Goal: Contribute content: Add original content to the website for others to see

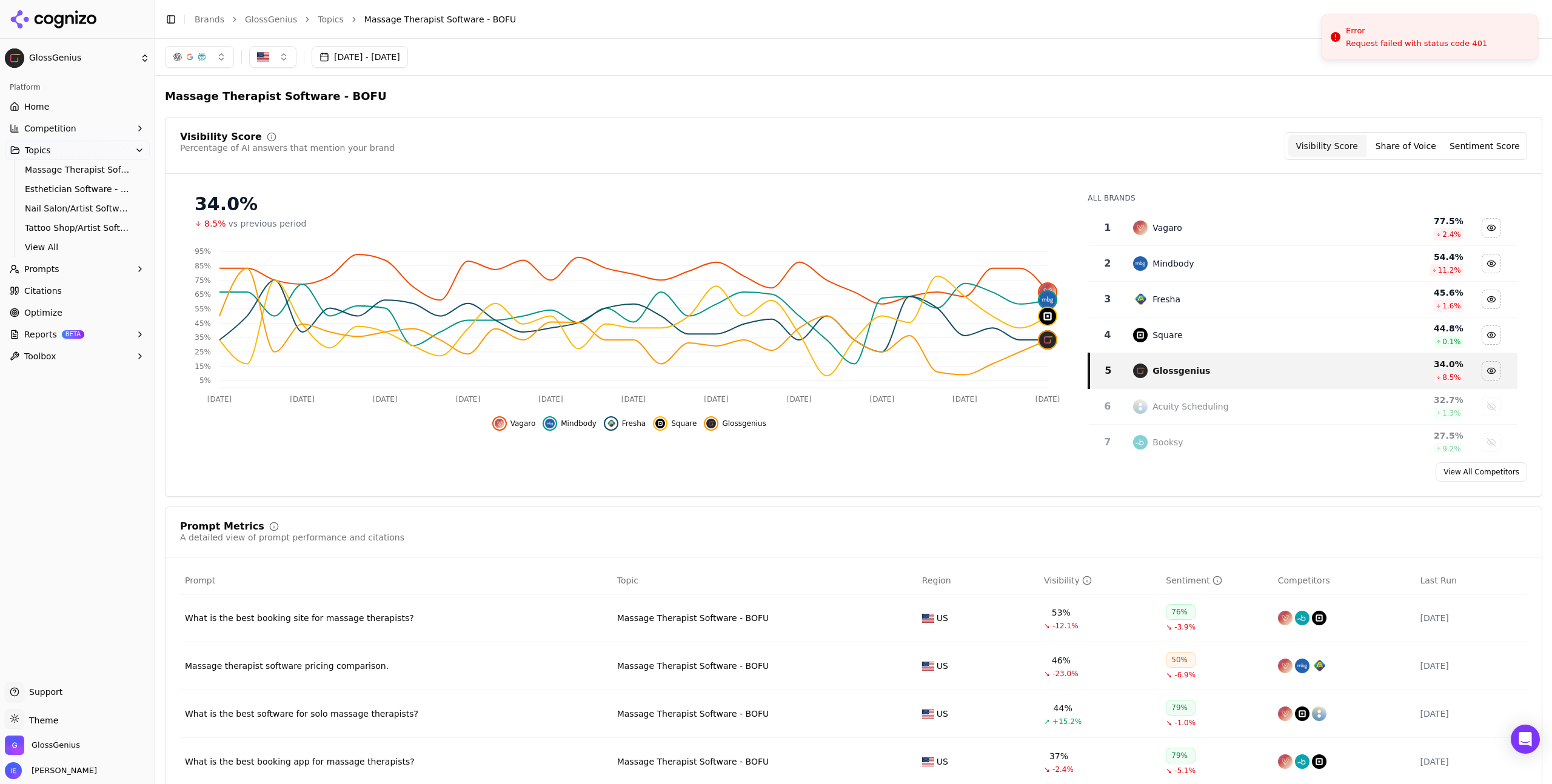
scroll to position [113, 0]
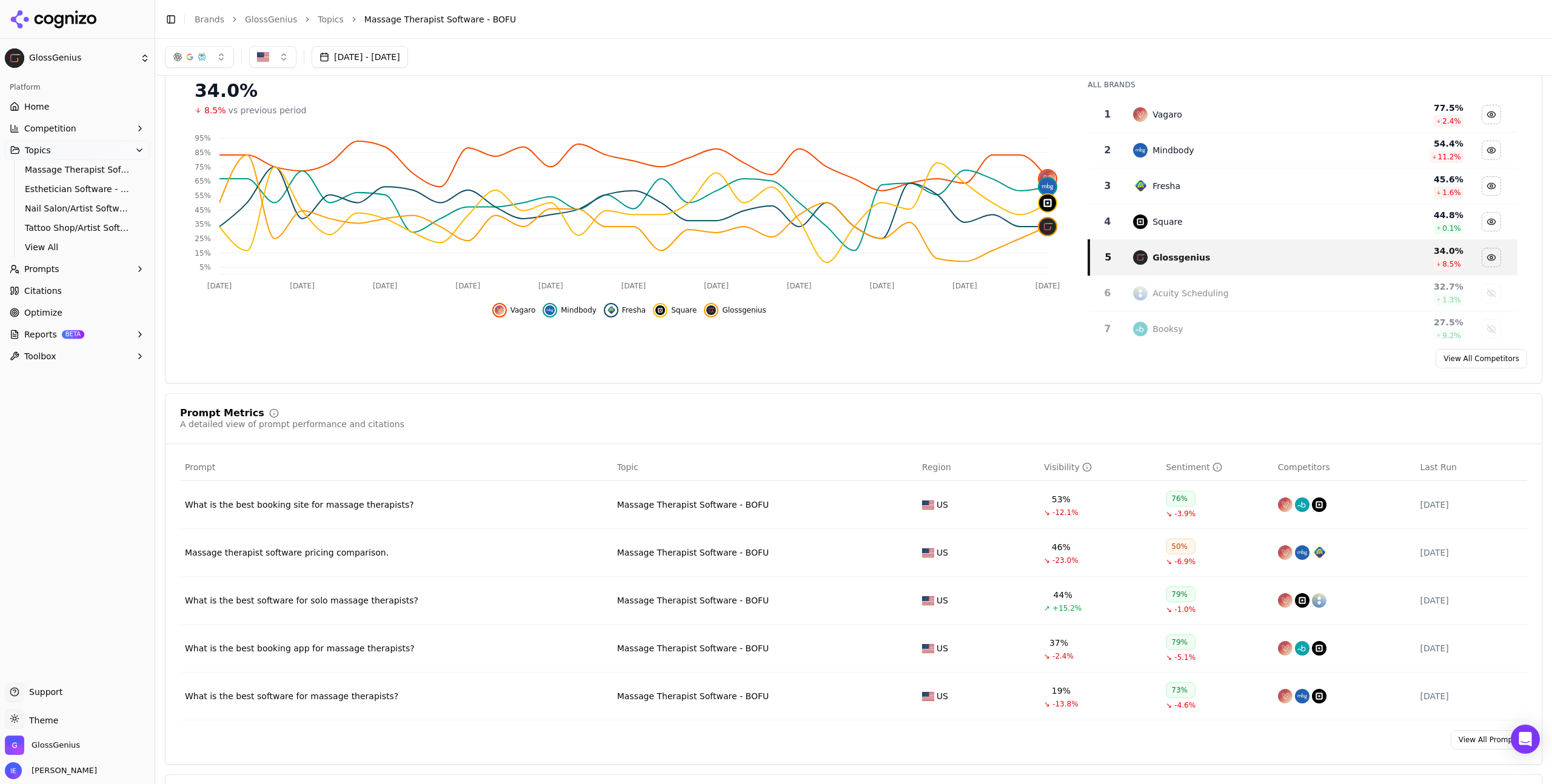
click at [51, 110] on link "Home" at bounding box center [77, 107] width 145 height 20
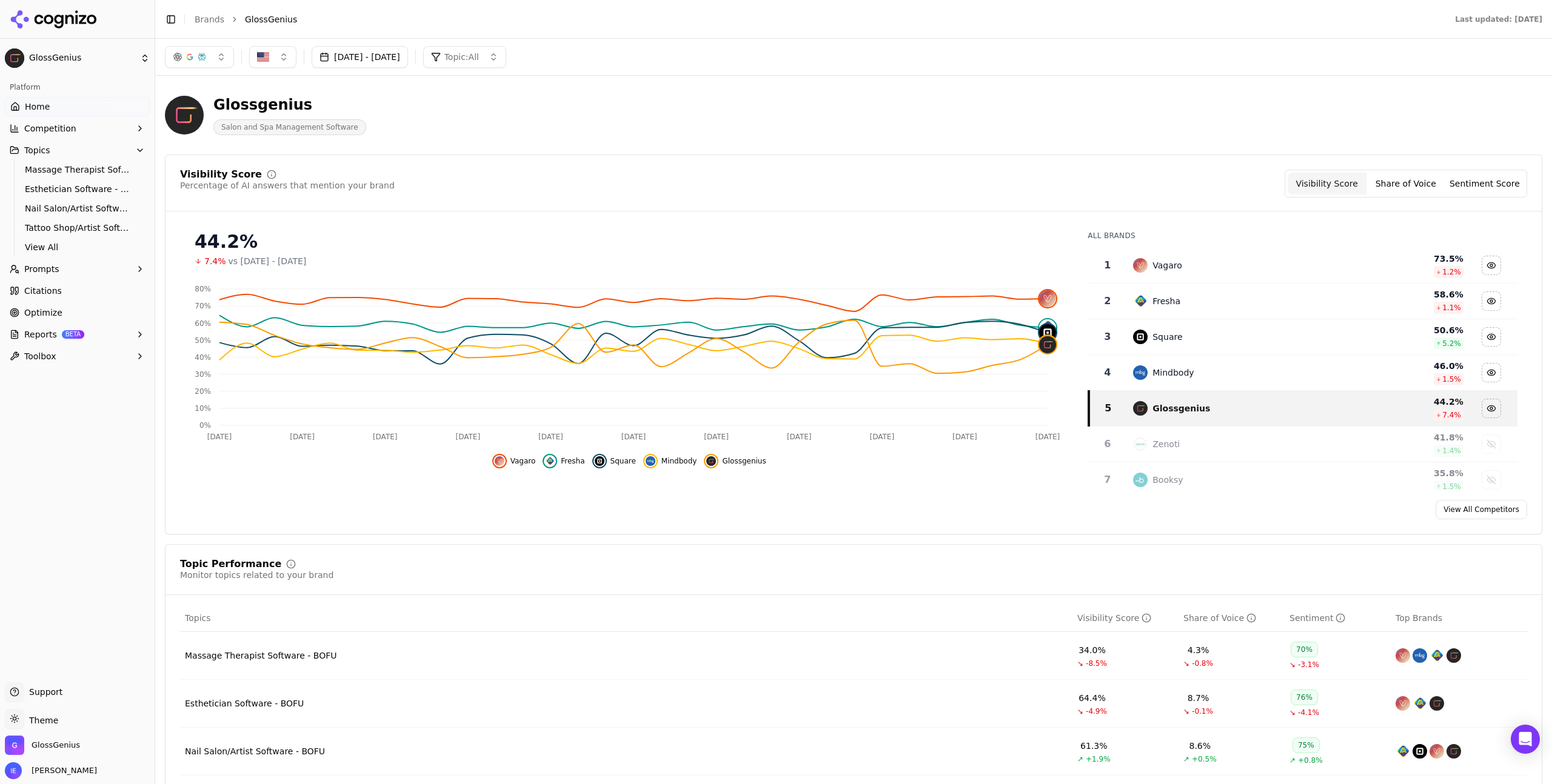
click at [60, 124] on span "Competition" at bounding box center [50, 129] width 52 height 12
click at [69, 153] on span "Metrics" at bounding box center [77, 148] width 105 height 12
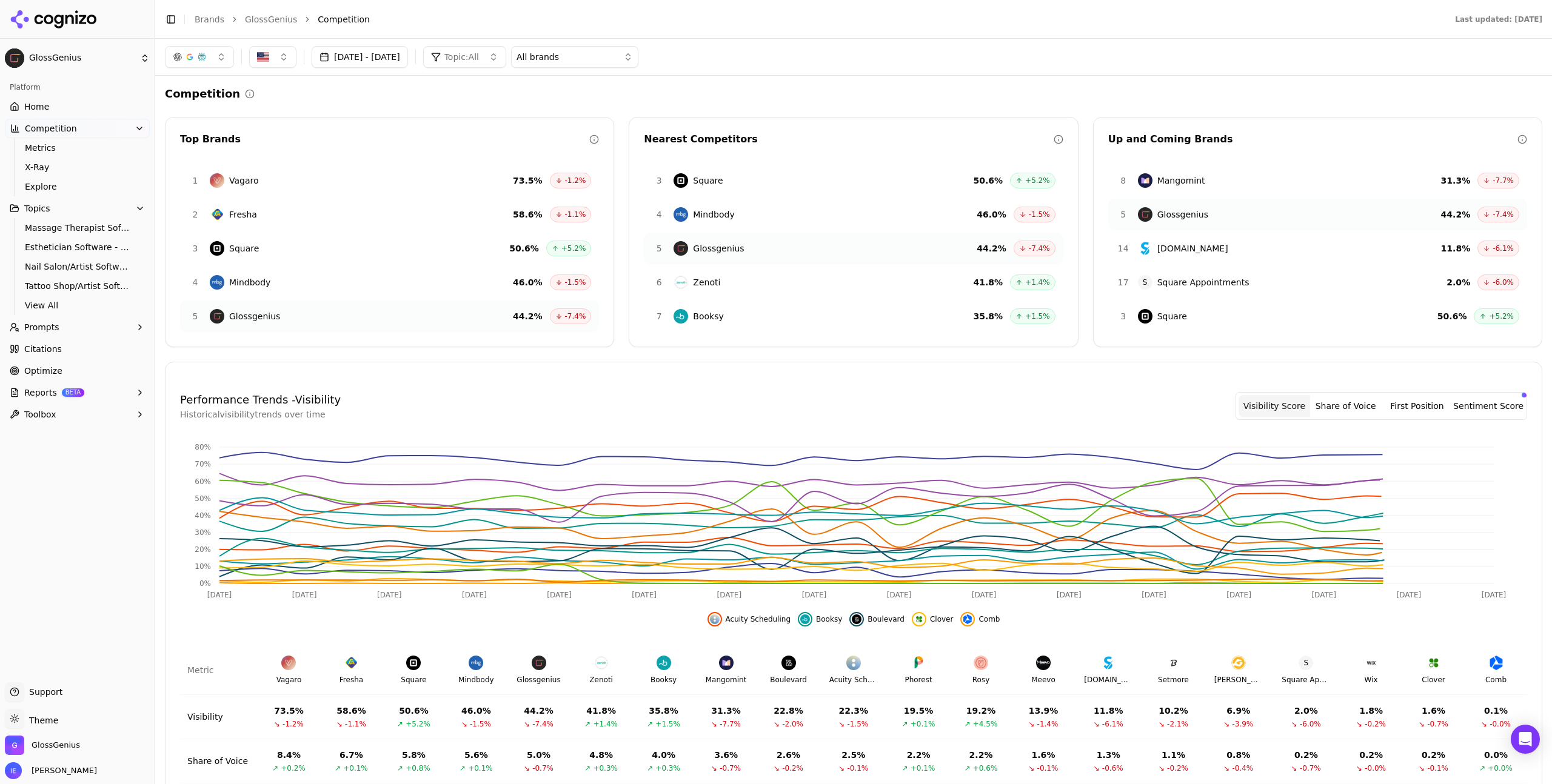
click at [479, 57] on span "Topic: All" at bounding box center [462, 57] width 35 height 12
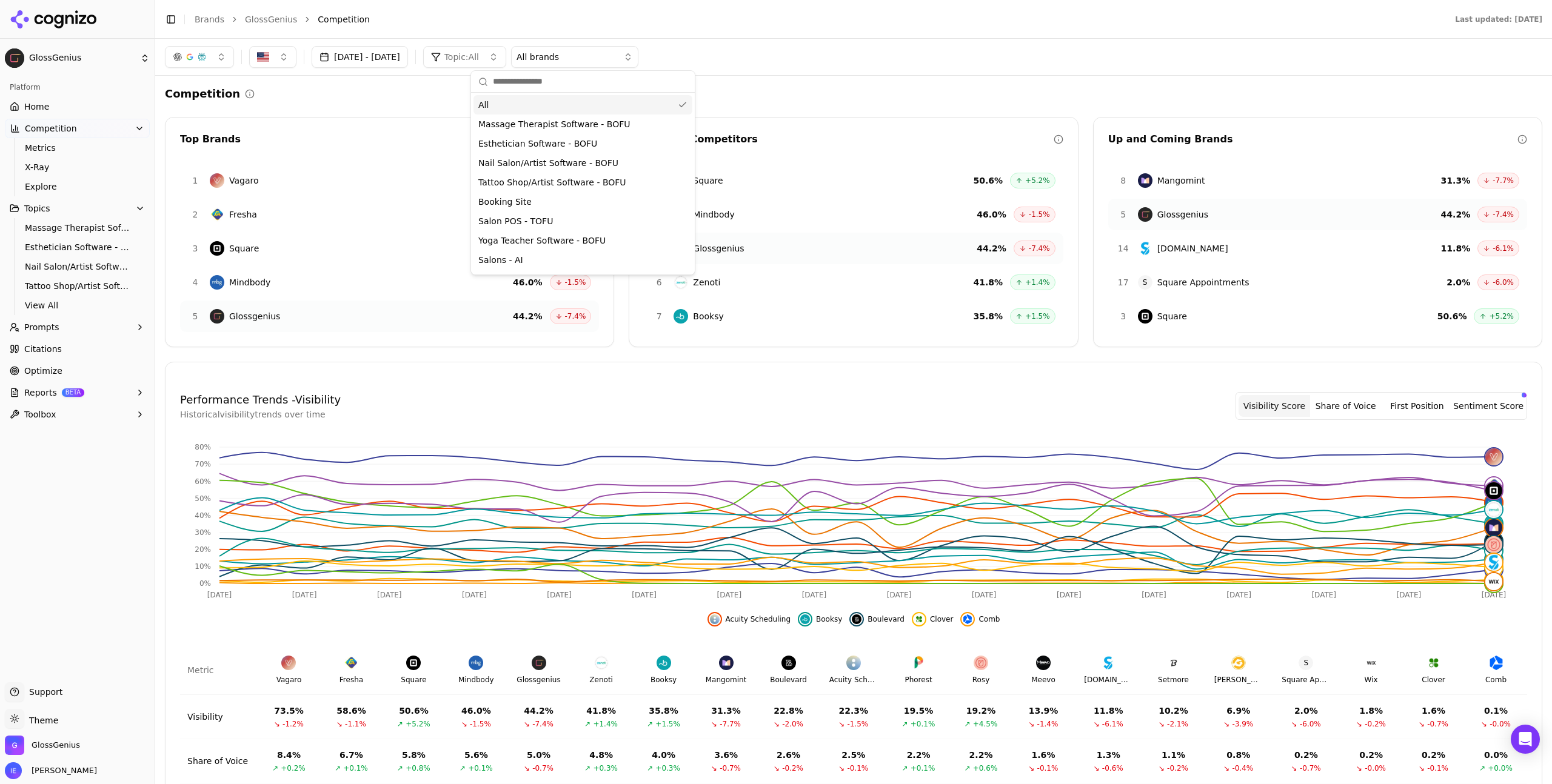
click at [304, 91] on div "Competition" at bounding box center [853, 94] width 1377 height 17
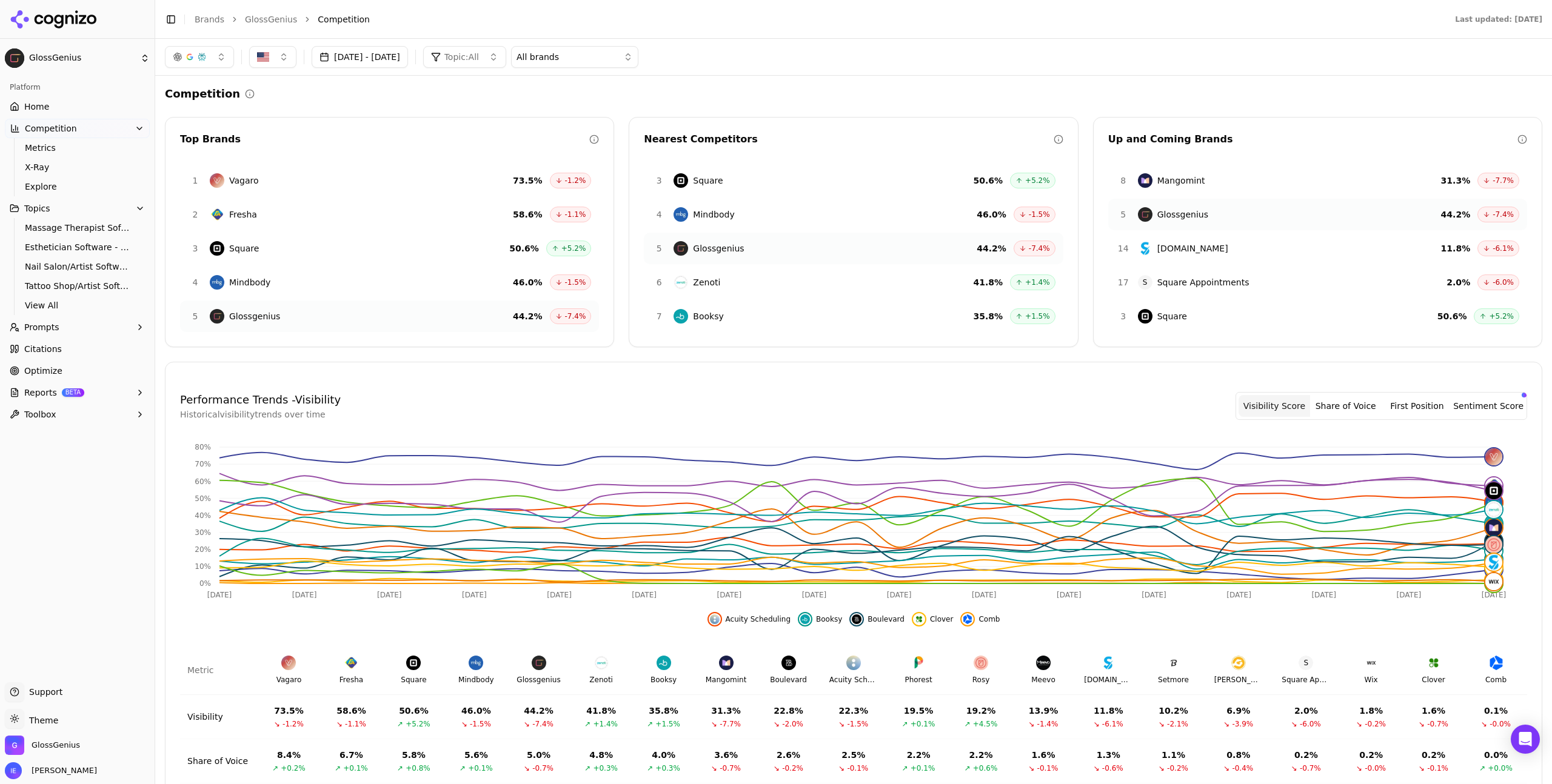
click at [506, 60] on button "Topic: All" at bounding box center [465, 57] width 83 height 22
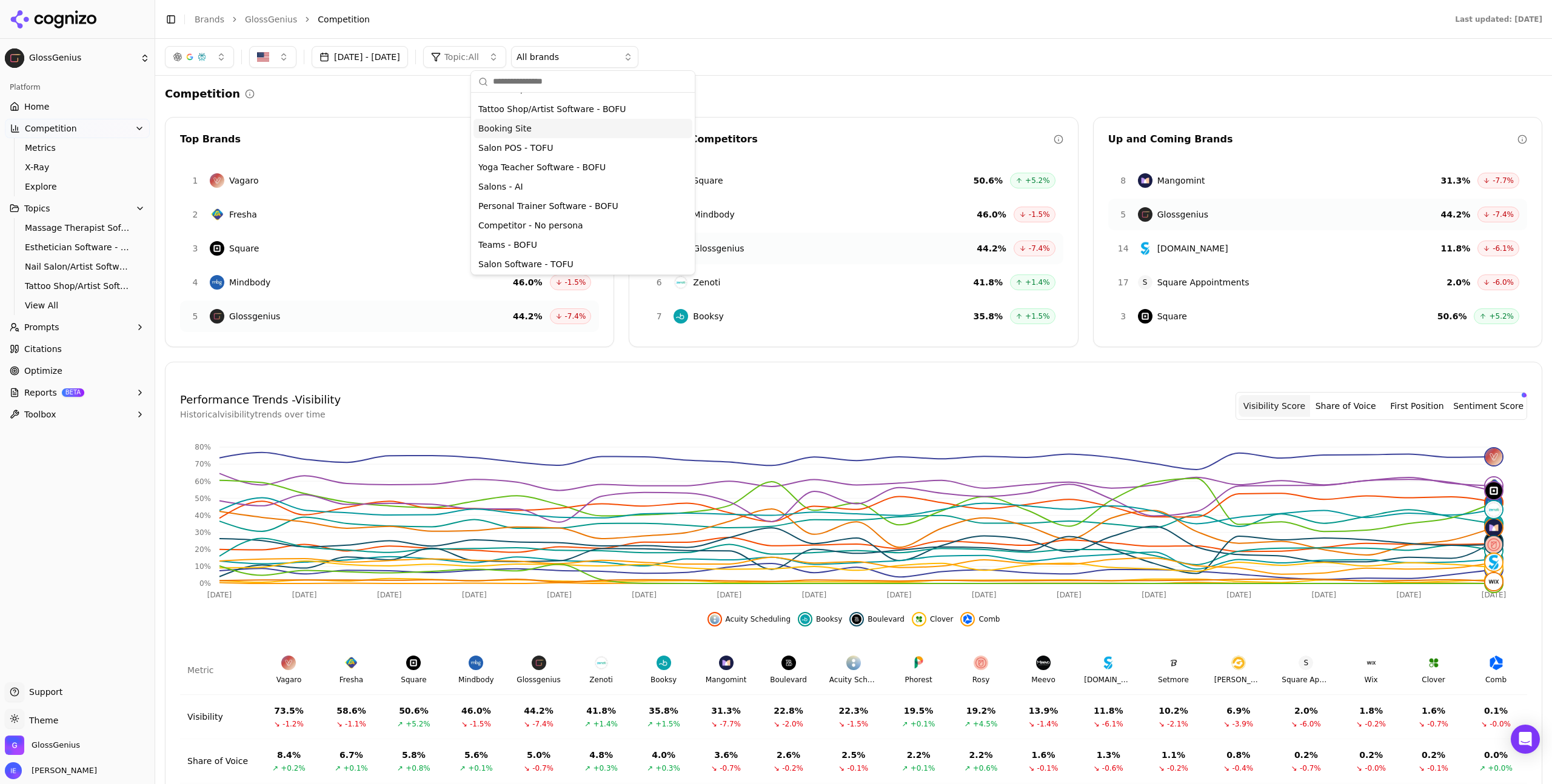
scroll to position [93, 0]
click at [58, 212] on button "Topics" at bounding box center [77, 209] width 145 height 20
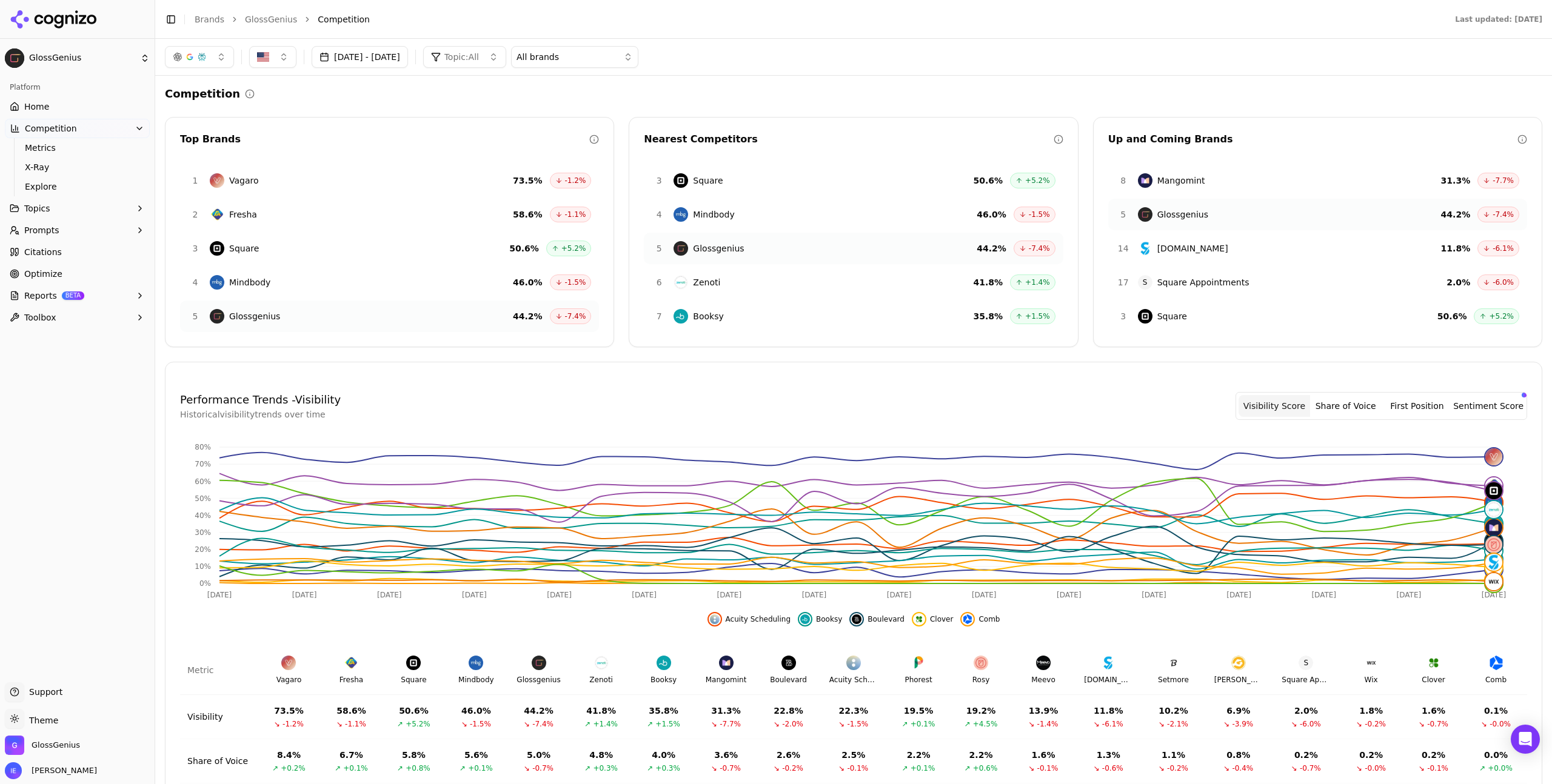
click at [58, 212] on button "Topics" at bounding box center [77, 209] width 145 height 20
click at [33, 103] on span "Home" at bounding box center [36, 107] width 25 height 12
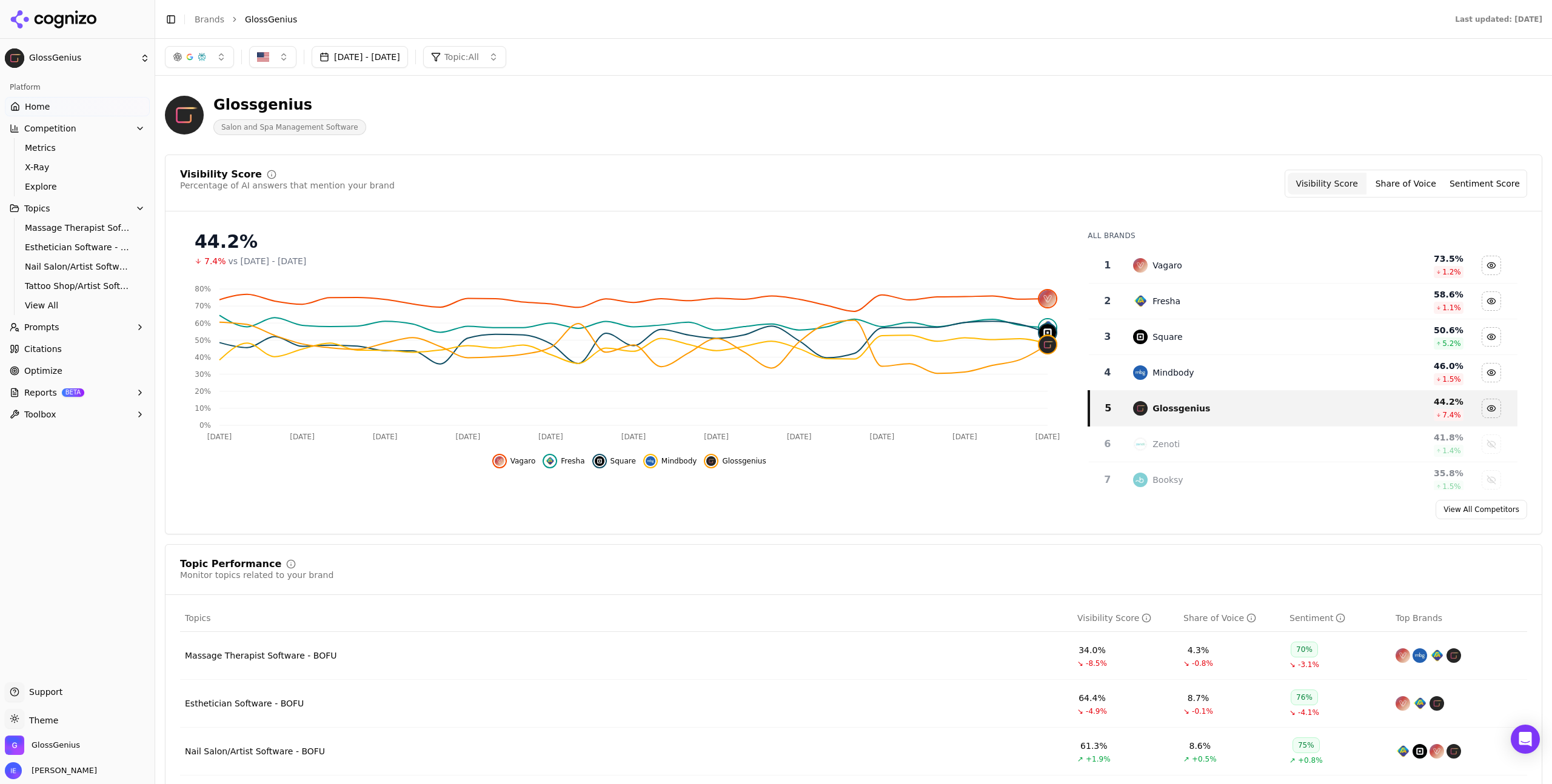
click at [169, 20] on button "Toggle Sidebar" at bounding box center [171, 19] width 17 height 17
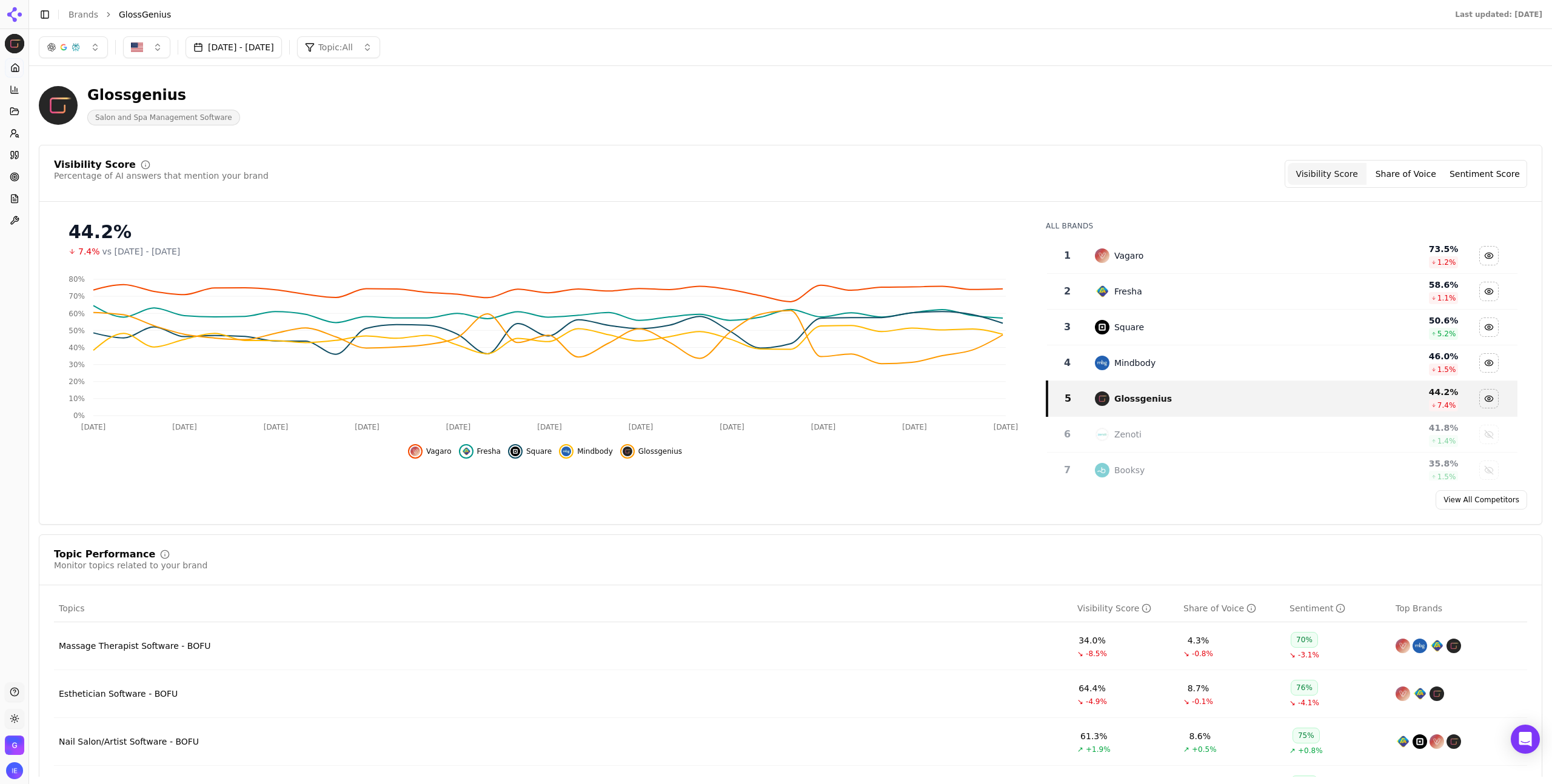
click at [45, 14] on button "Toggle Sidebar" at bounding box center [45, 14] width 17 height 17
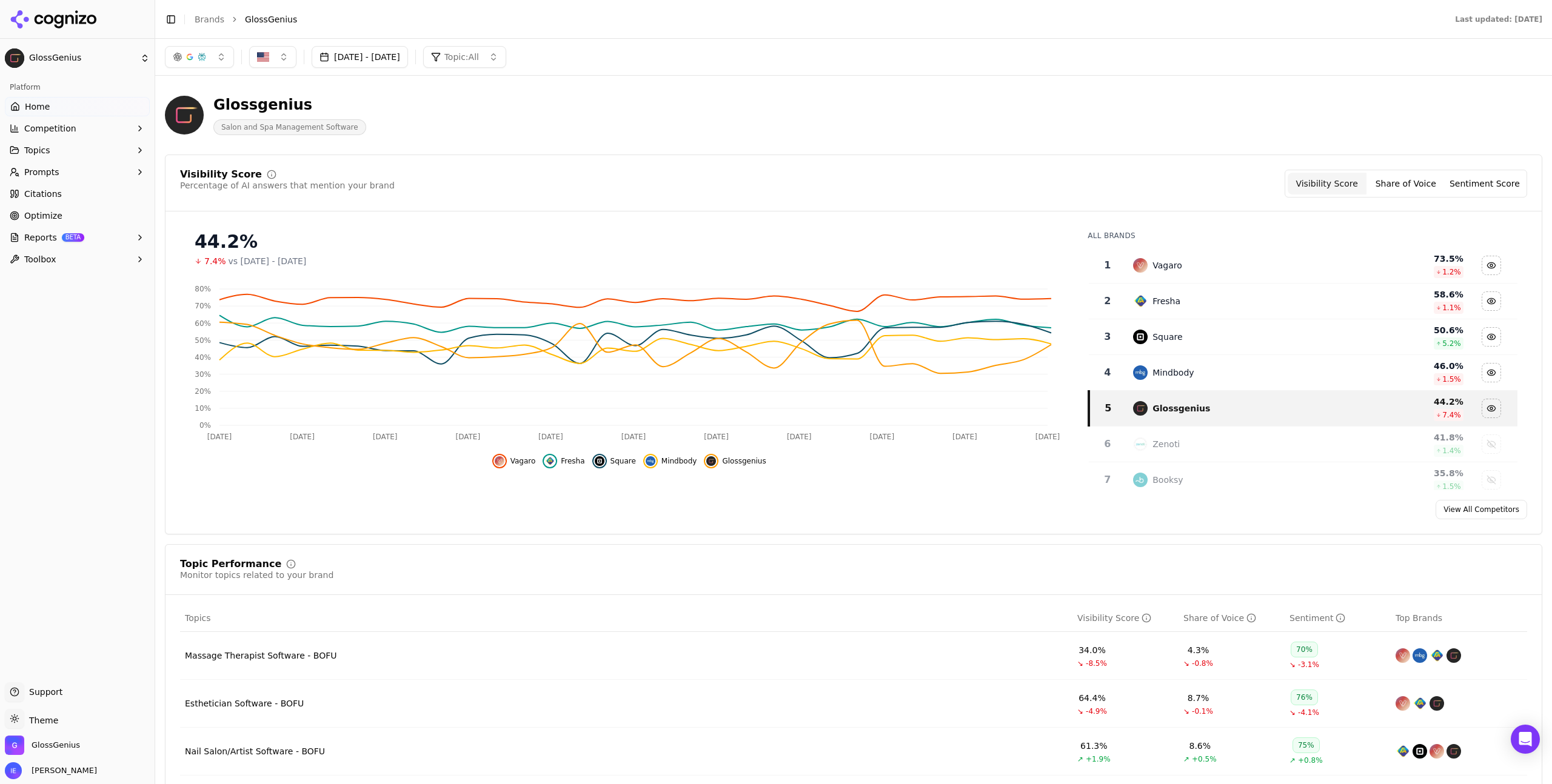
click at [51, 147] on button "Topics" at bounding box center [77, 150] width 145 height 20
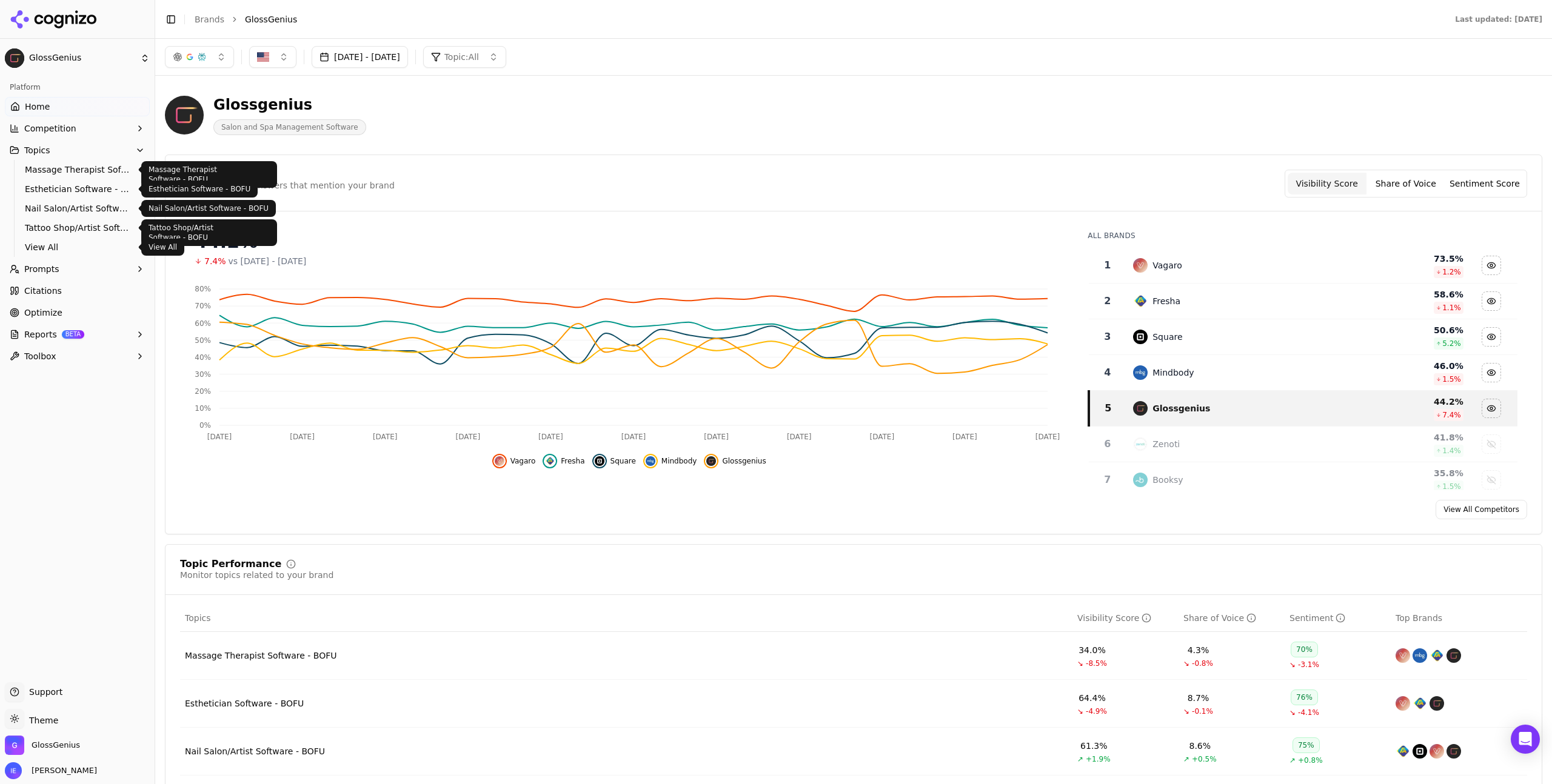
click at [54, 249] on span "View All" at bounding box center [77, 247] width 105 height 12
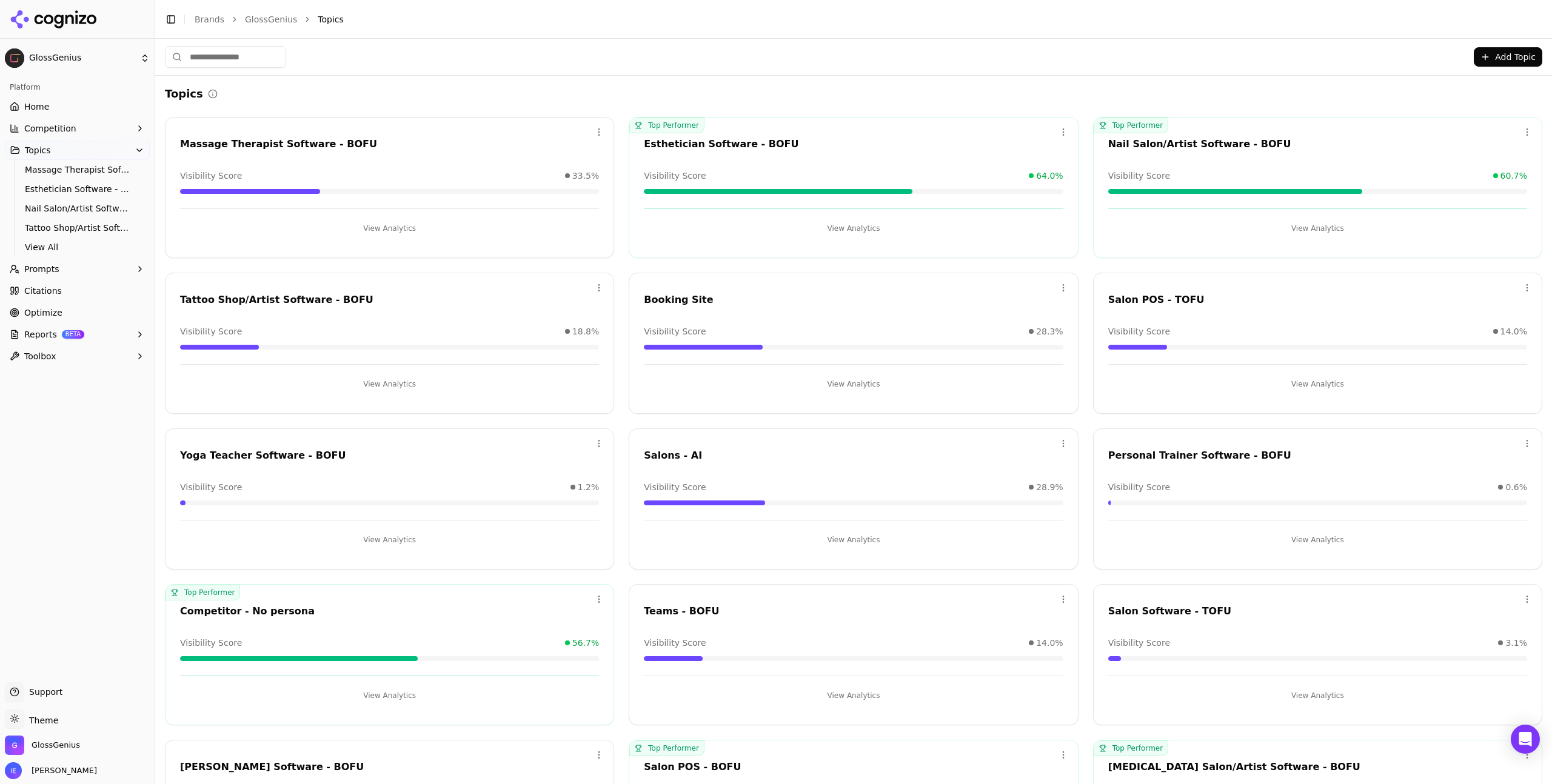
click at [1505, 52] on button "Add Topic" at bounding box center [1508, 57] width 69 height 20
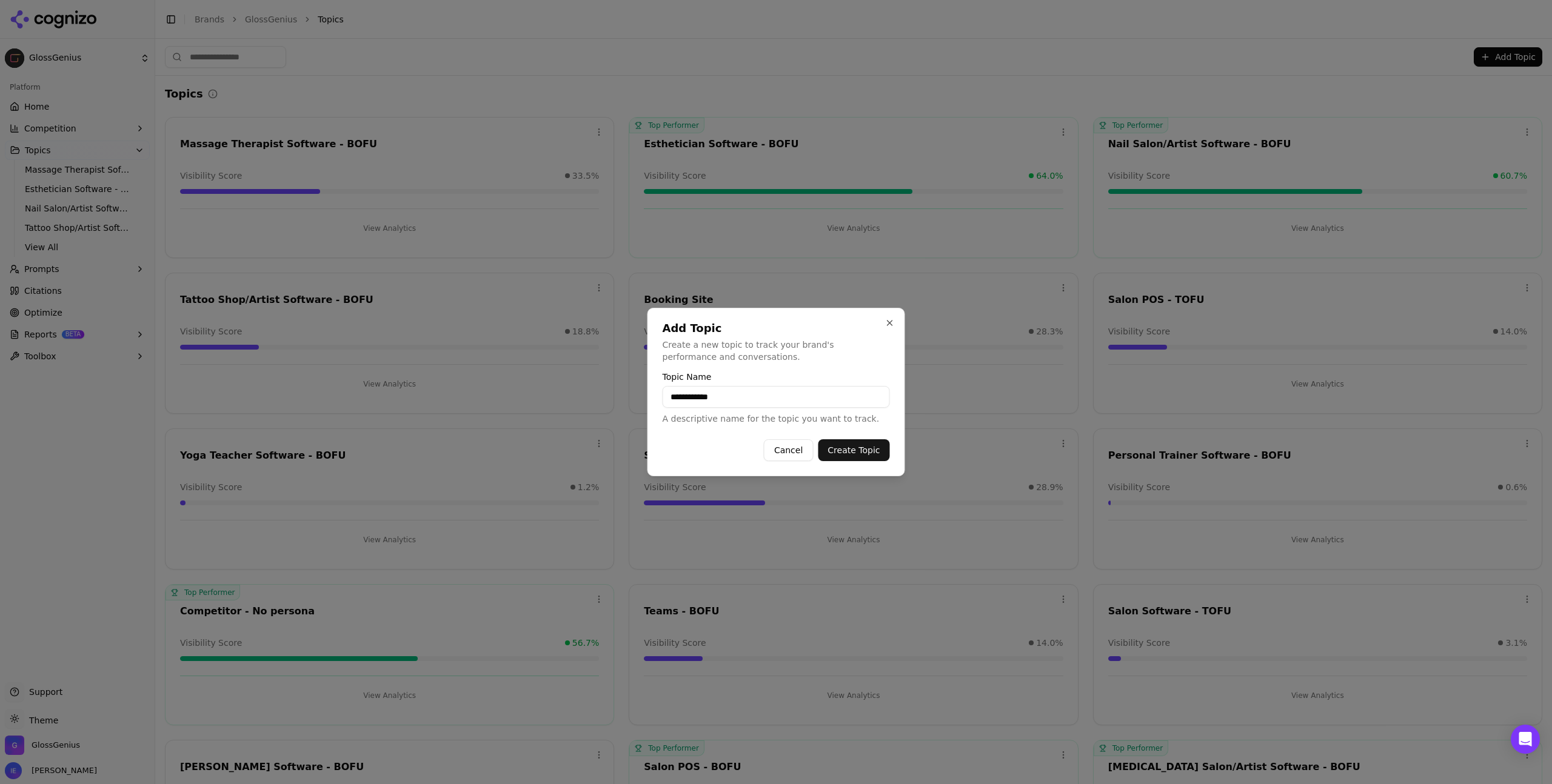
type input "**********"
click at [867, 451] on button "Create Topic" at bounding box center [853, 450] width 72 height 22
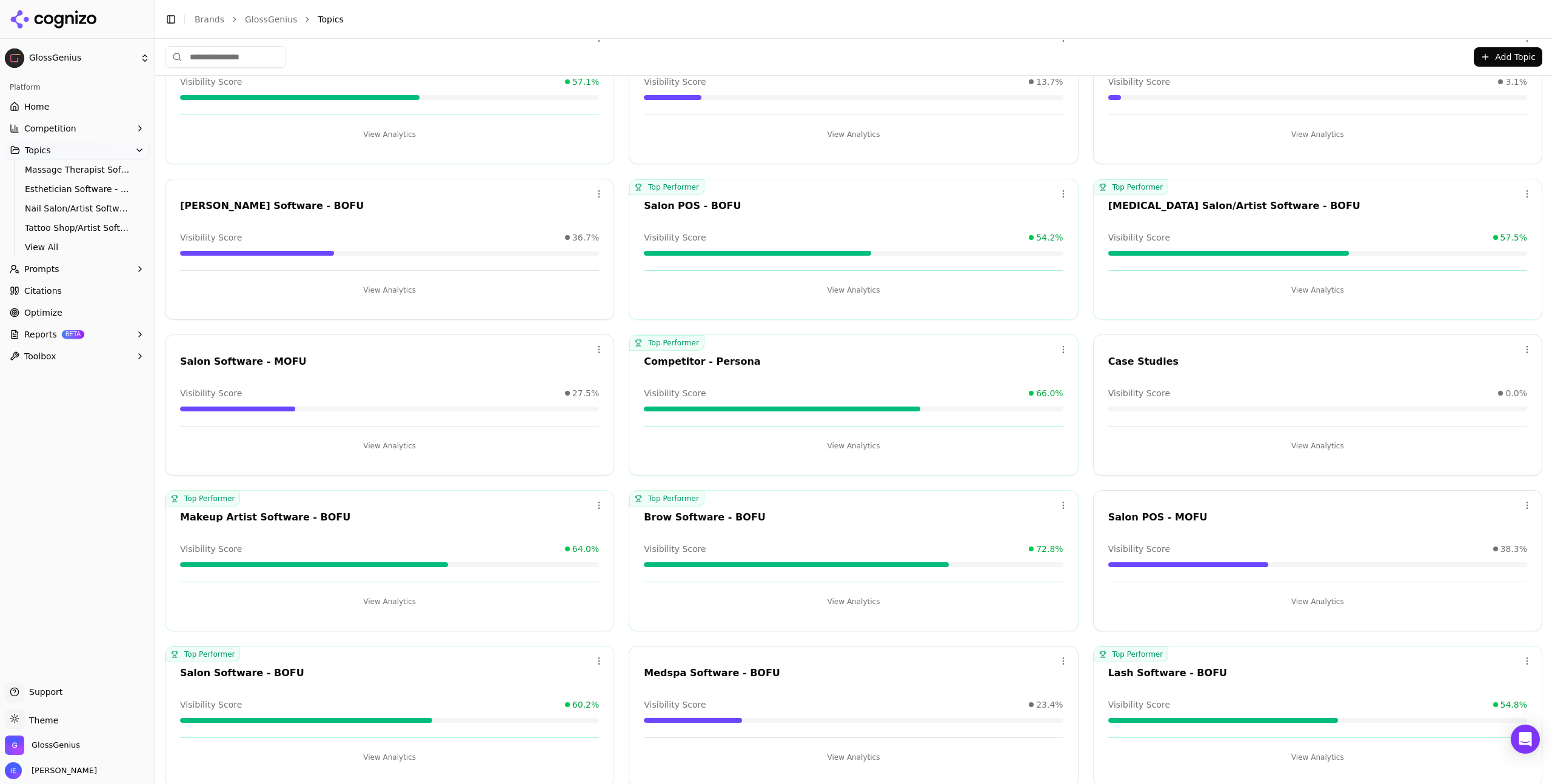
scroll to position [559, 0]
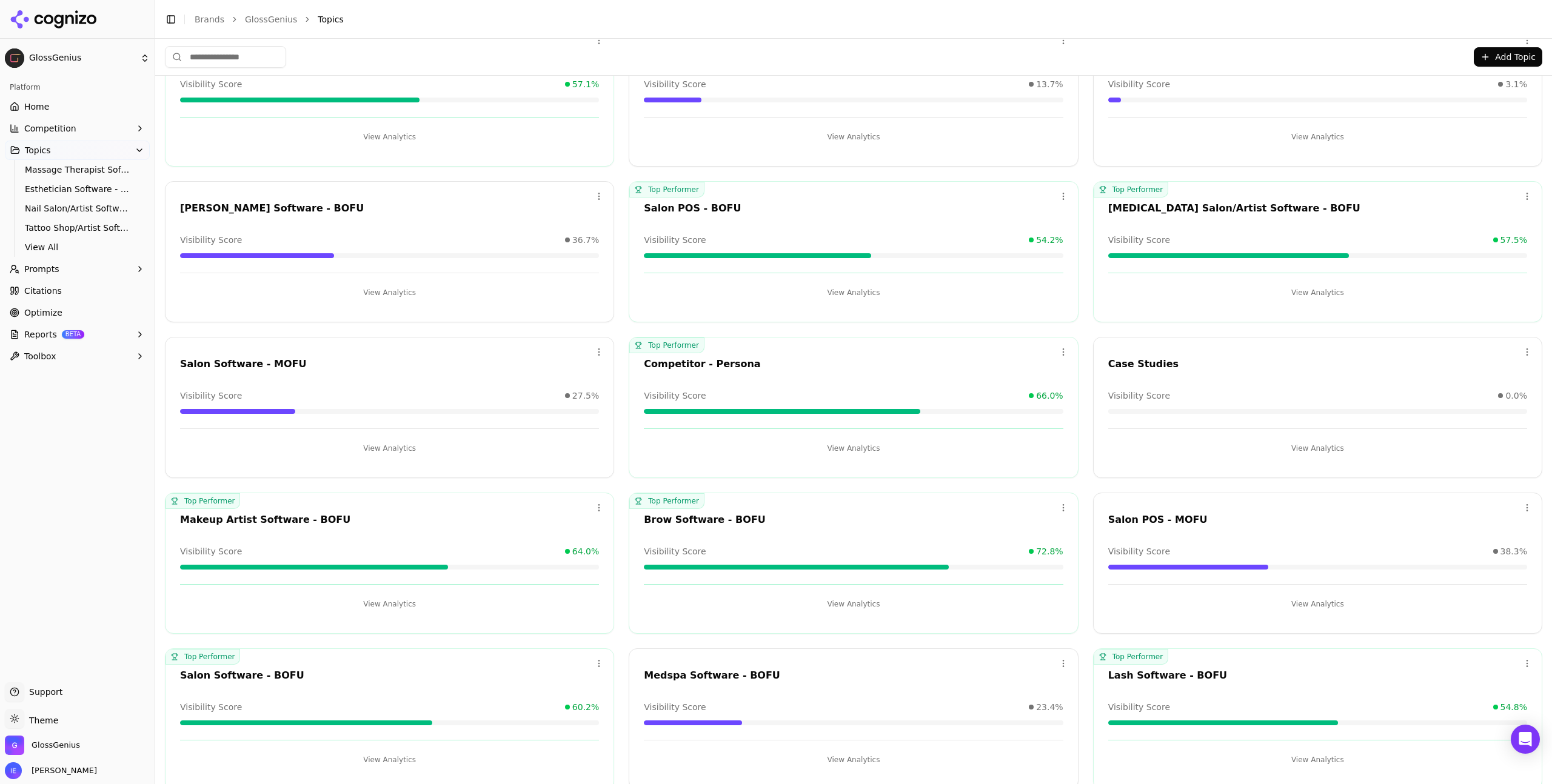
click at [1359, 377] on div "Open menu Case Studies Visibility Score 0.0% View Analytics" at bounding box center [1318, 407] width 449 height 141
click at [1325, 454] on button "View Analytics" at bounding box center [1318, 448] width 419 height 20
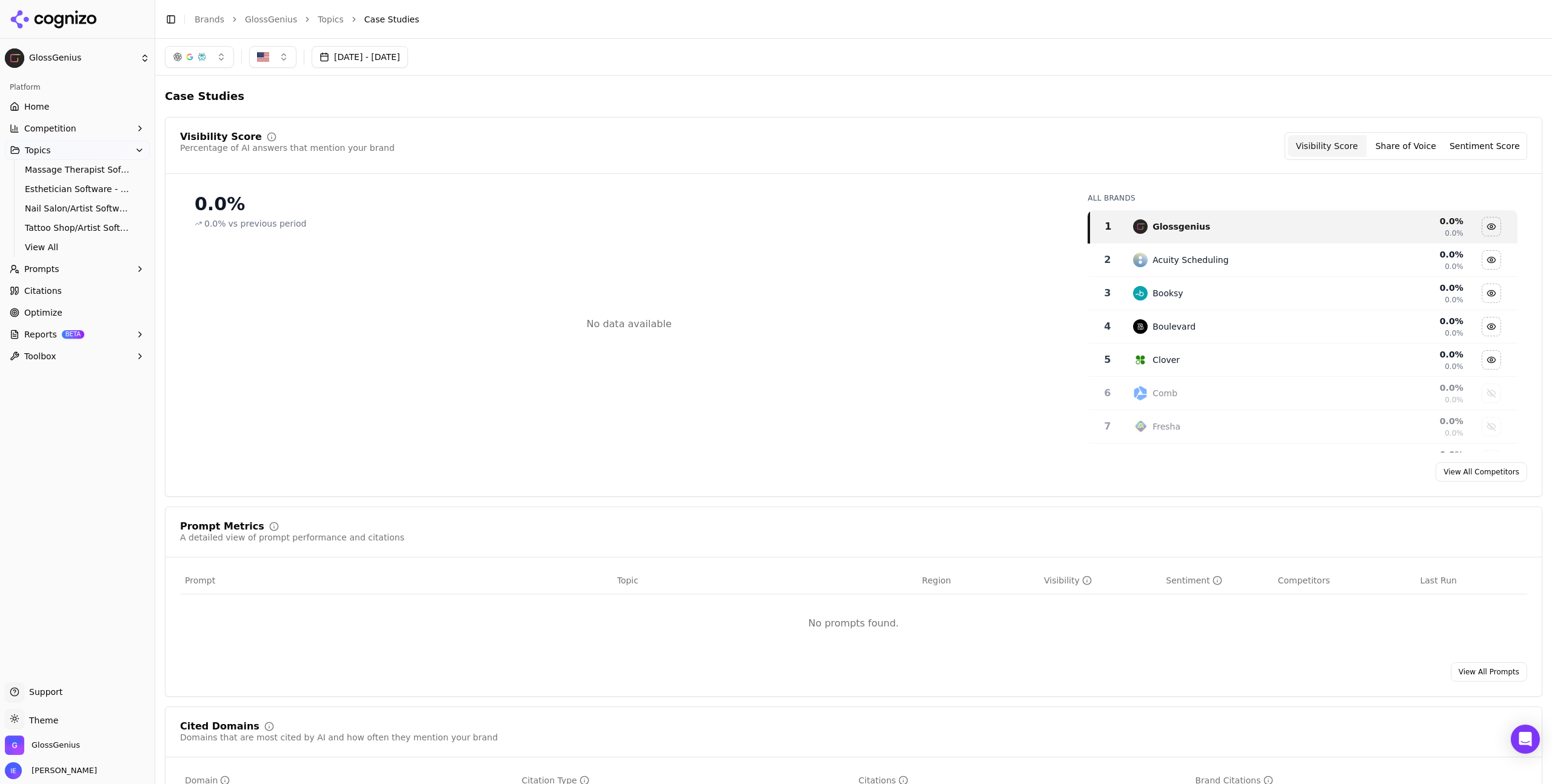
click at [1467, 147] on button "Sentiment Score" at bounding box center [1485, 146] width 79 height 22
click at [1389, 149] on button "Share of Voice" at bounding box center [1406, 146] width 79 height 22
click at [73, 175] on span "Massage Therapist Software - BOFU" at bounding box center [77, 169] width 105 height 12
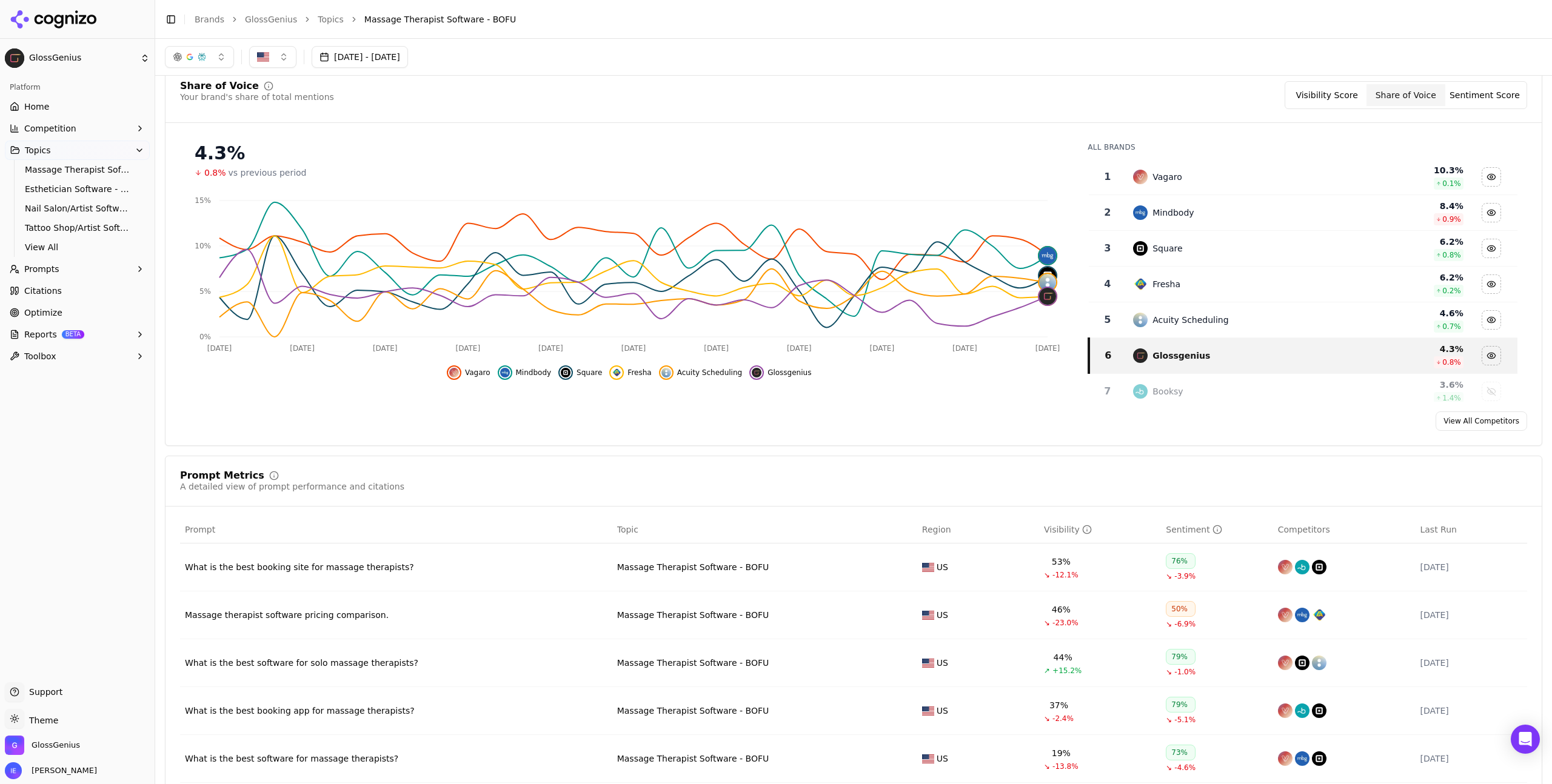
scroll to position [60, 0]
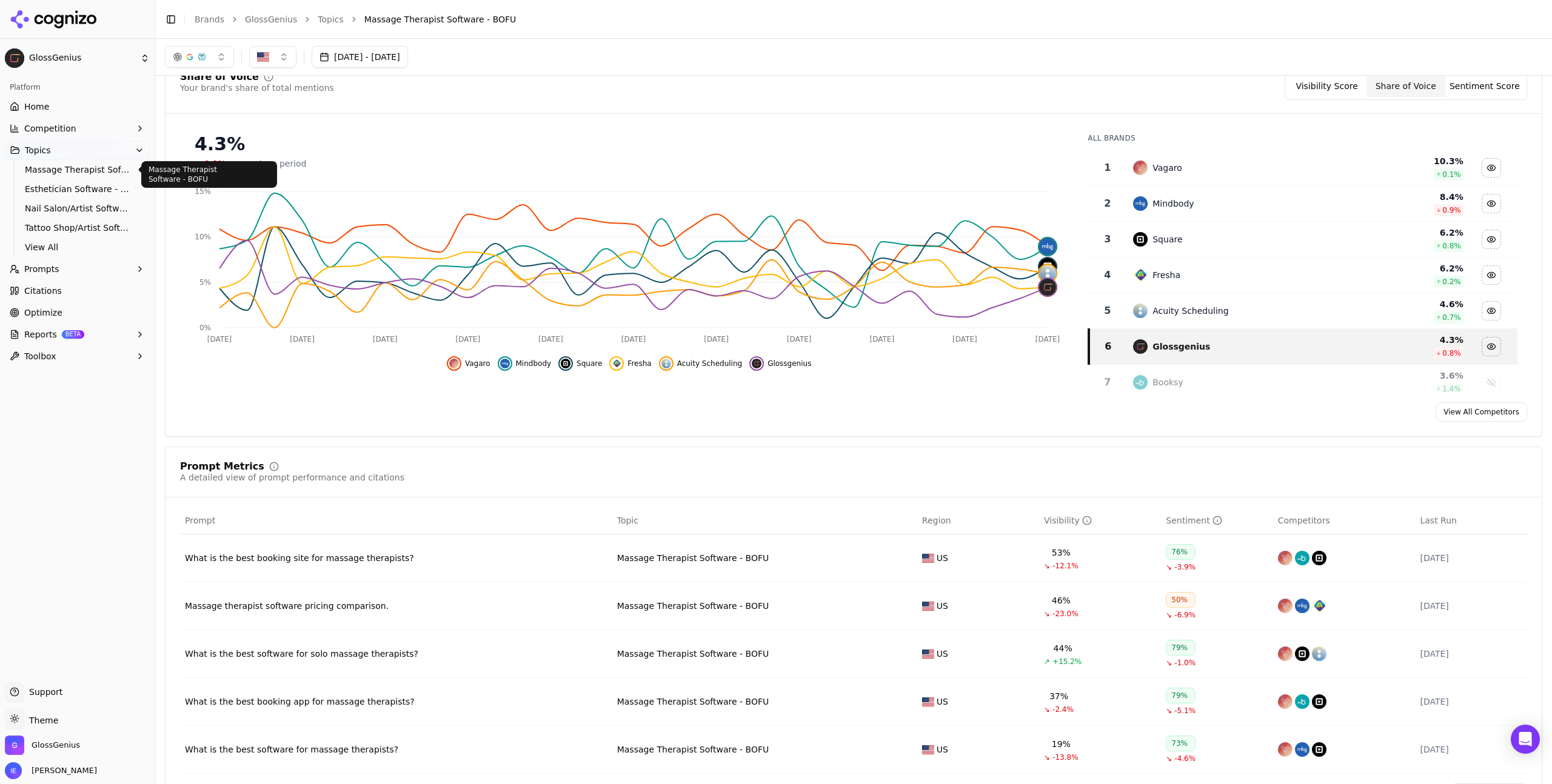
click at [83, 154] on button "Topics" at bounding box center [77, 150] width 145 height 20
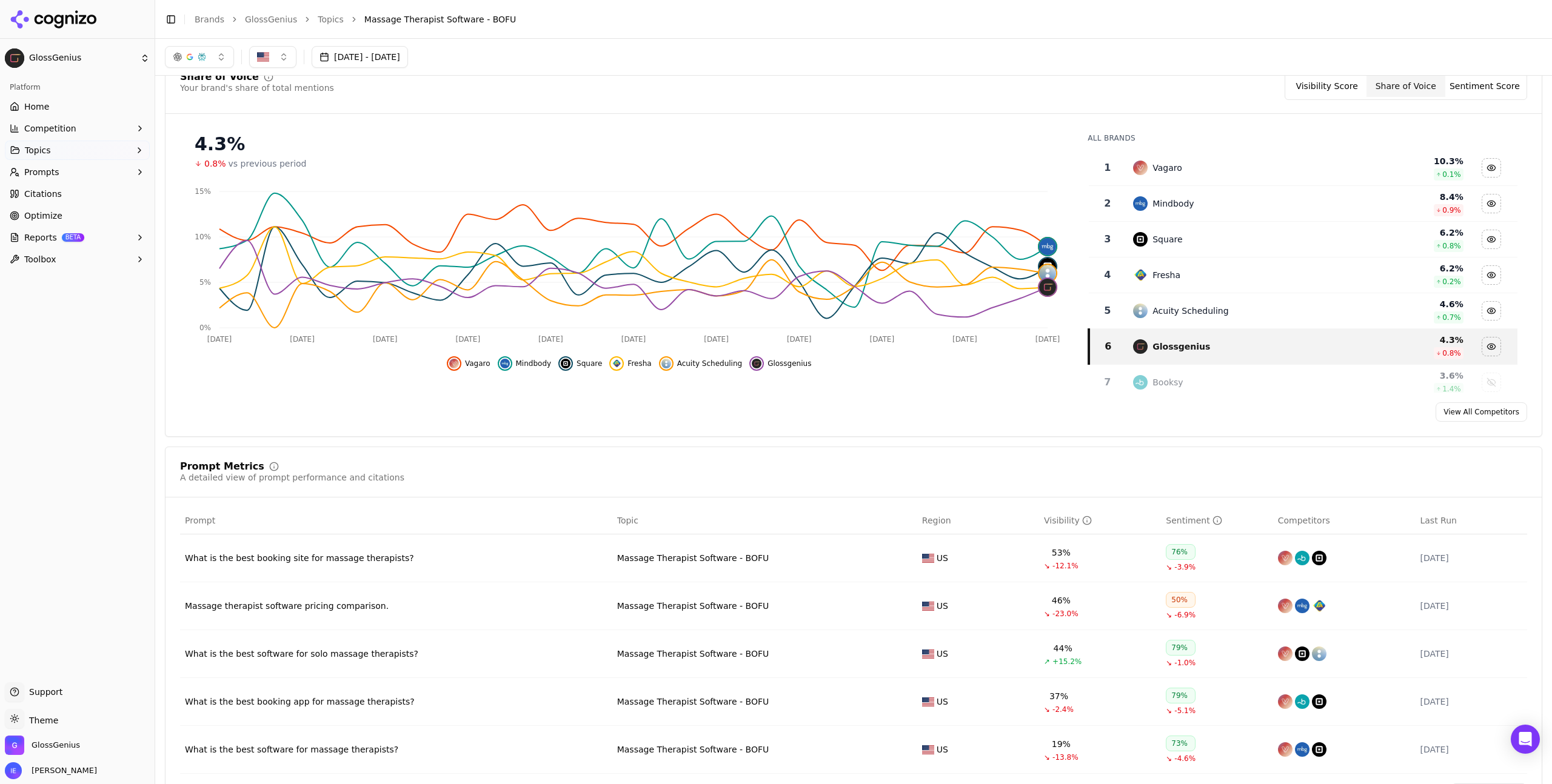
click at [83, 154] on button "Topics" at bounding box center [77, 150] width 145 height 20
click at [76, 249] on span "View All" at bounding box center [77, 247] width 105 height 12
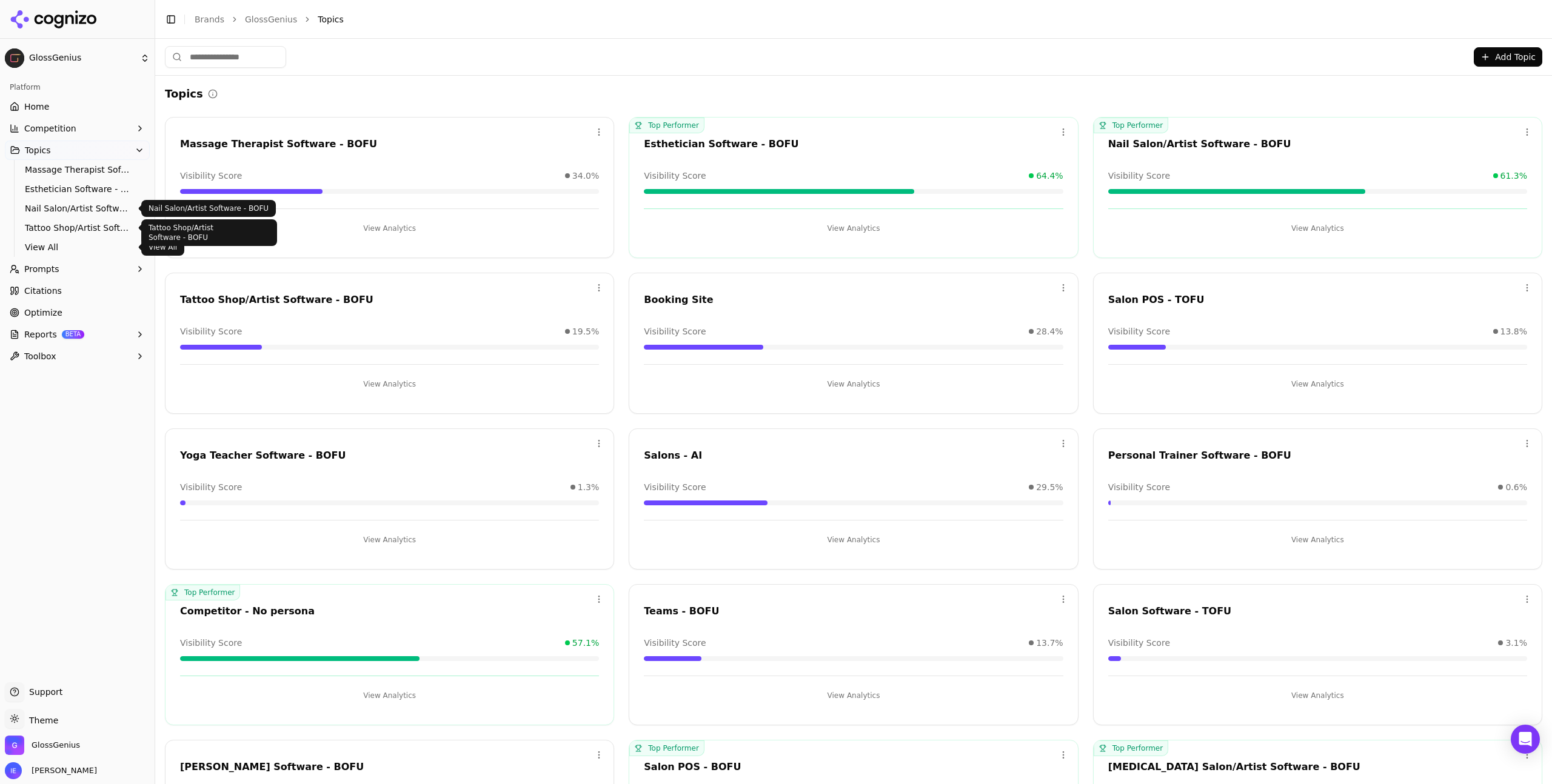
click at [59, 215] on link "Nail Salon/Artist Software - BOFU" at bounding box center [77, 209] width 115 height 17
